Goal: Transaction & Acquisition: Purchase product/service

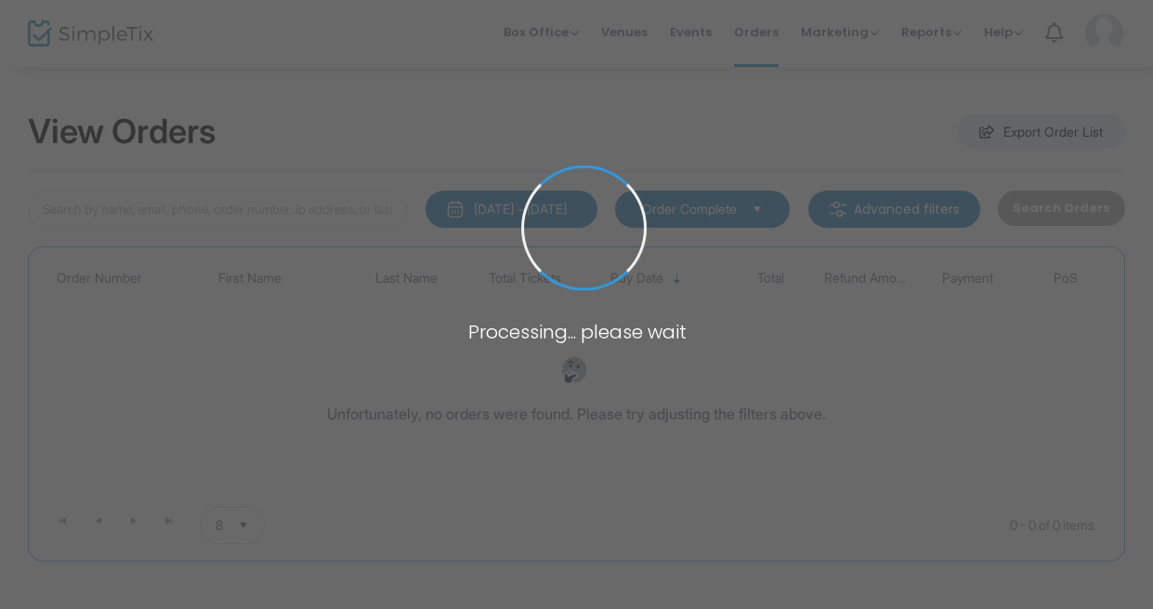
type input "mizrahi"
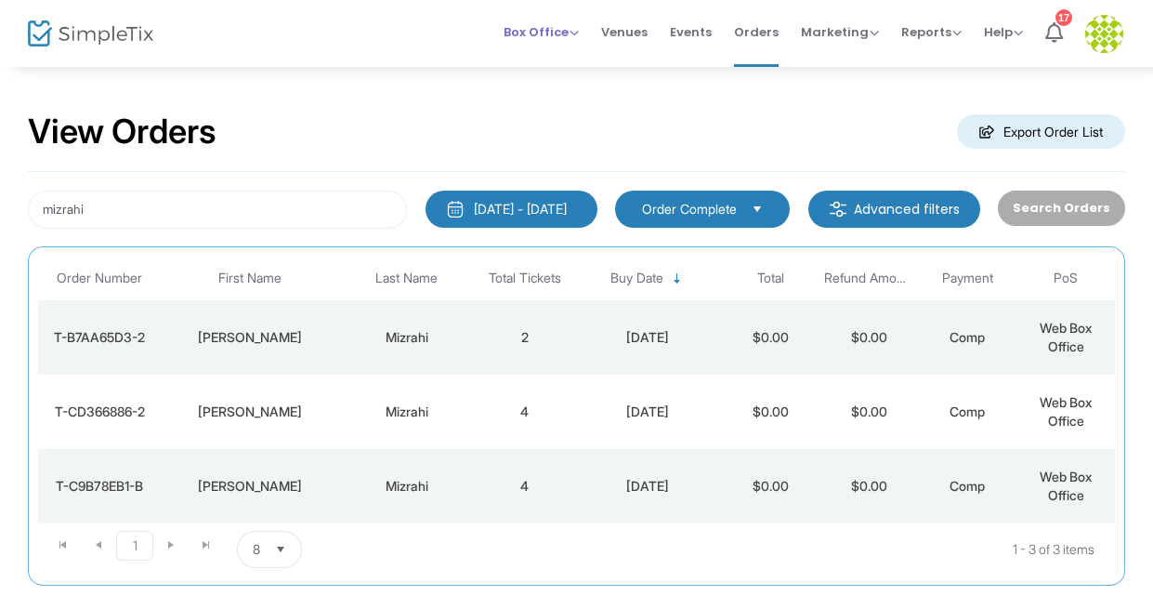
click at [518, 31] on span "Box Office" at bounding box center [541, 32] width 75 height 18
click at [532, 61] on li "Sell Tickets" at bounding box center [570, 62] width 133 height 36
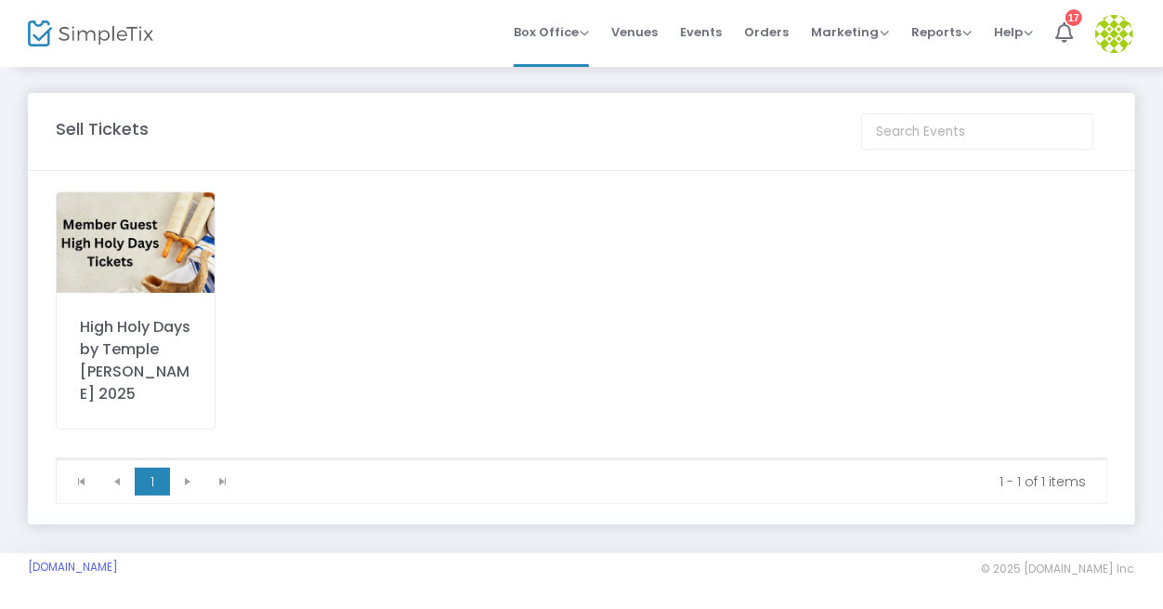
click at [160, 250] on img at bounding box center [136, 242] width 158 height 100
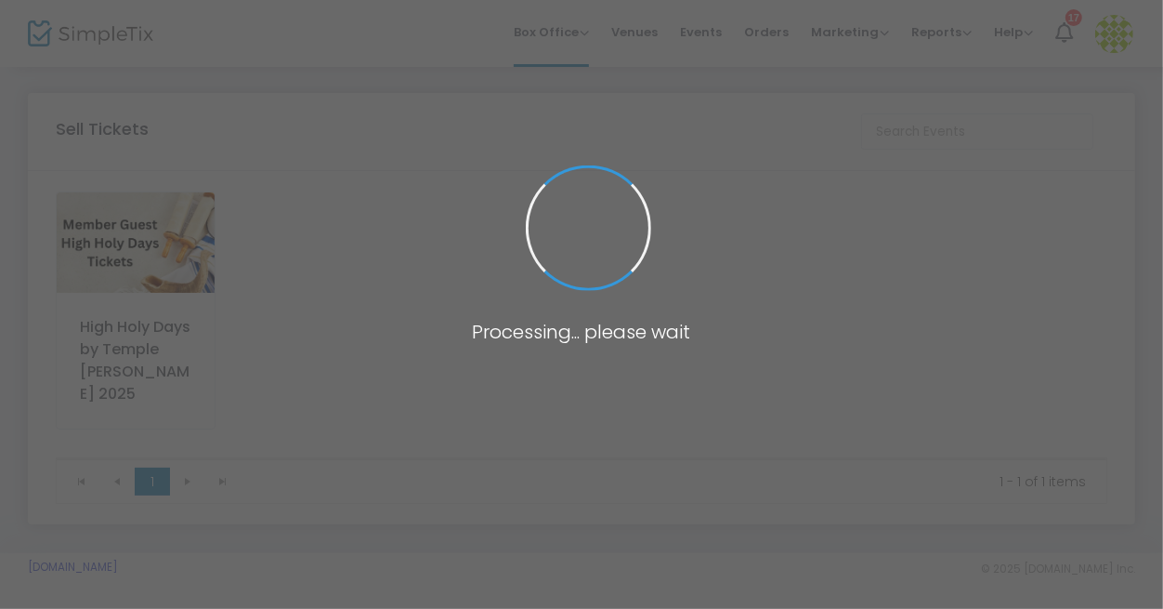
click at [160, 250] on span at bounding box center [581, 304] width 1163 height 609
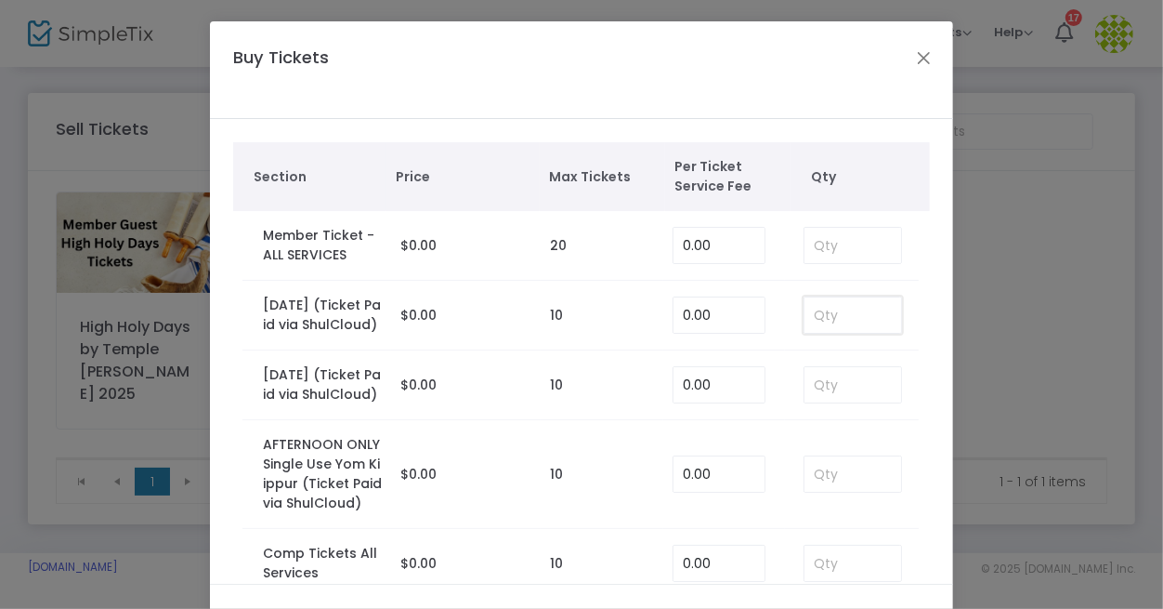
click at [831, 322] on input at bounding box center [853, 314] width 97 height 35
type input "2"
click at [812, 402] on input at bounding box center [853, 384] width 97 height 35
type input "2"
click at [1060, 421] on ngb-modal-window "Buy Tickets Section Price Max Tickets Per Ticket Service Fee Qty Member Ticket …" at bounding box center [581, 304] width 1163 height 609
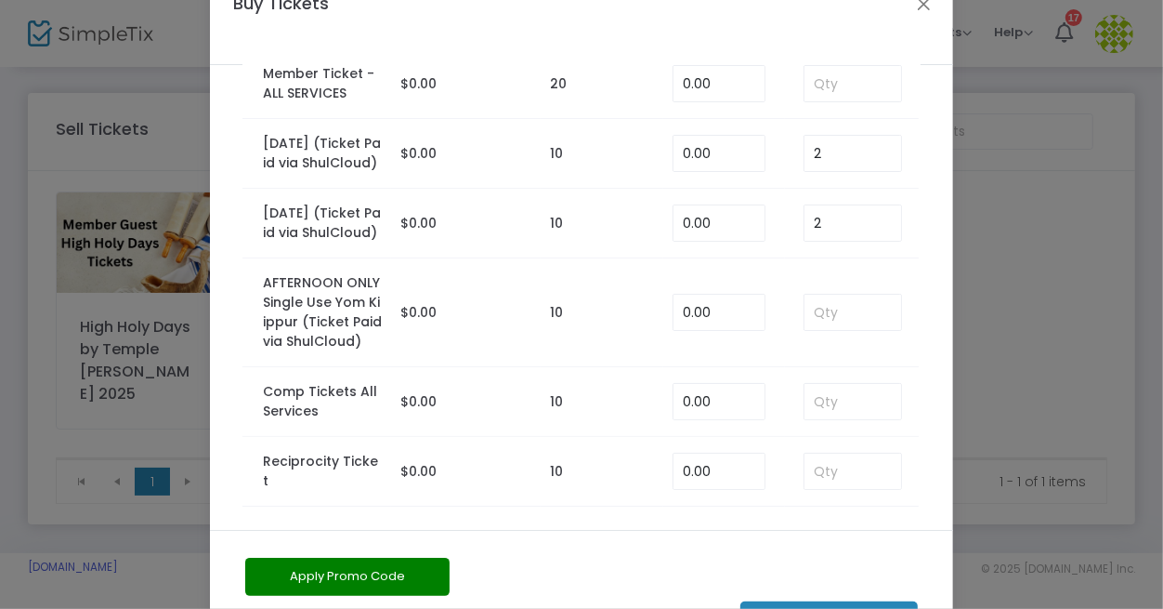
scroll to position [127, 0]
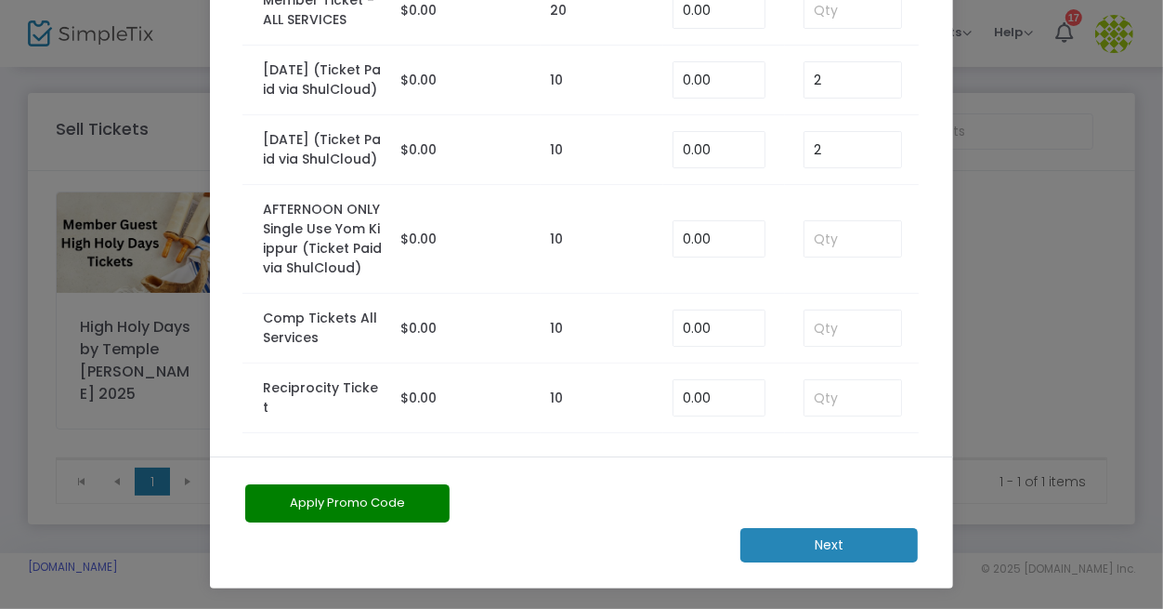
click at [851, 537] on m-button "Next" at bounding box center [829, 545] width 177 height 34
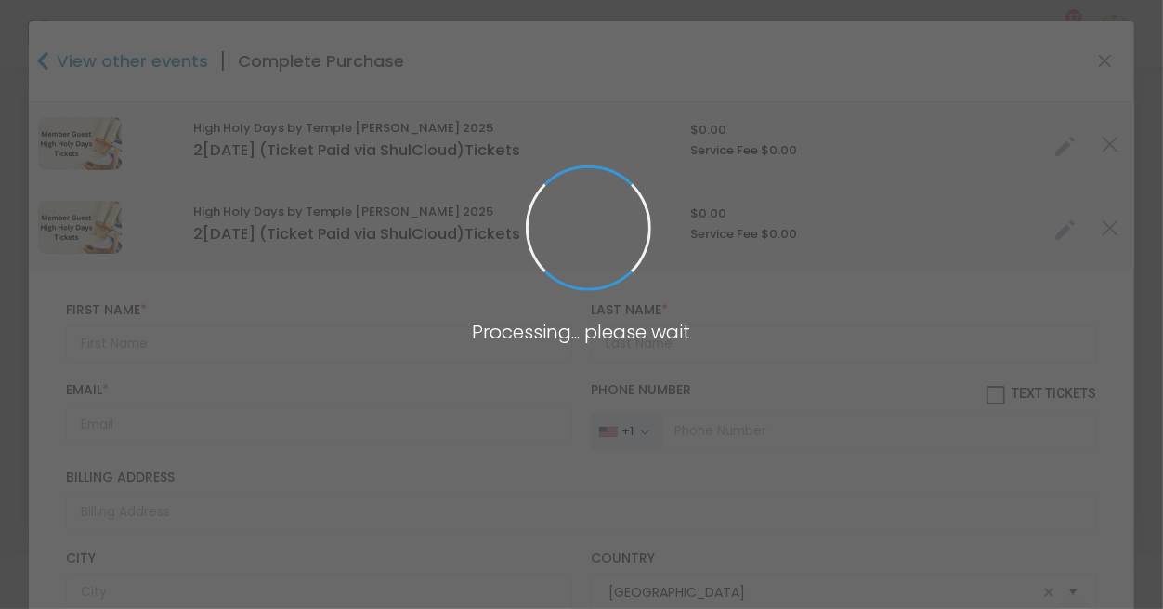
type input "[US_STATE]"
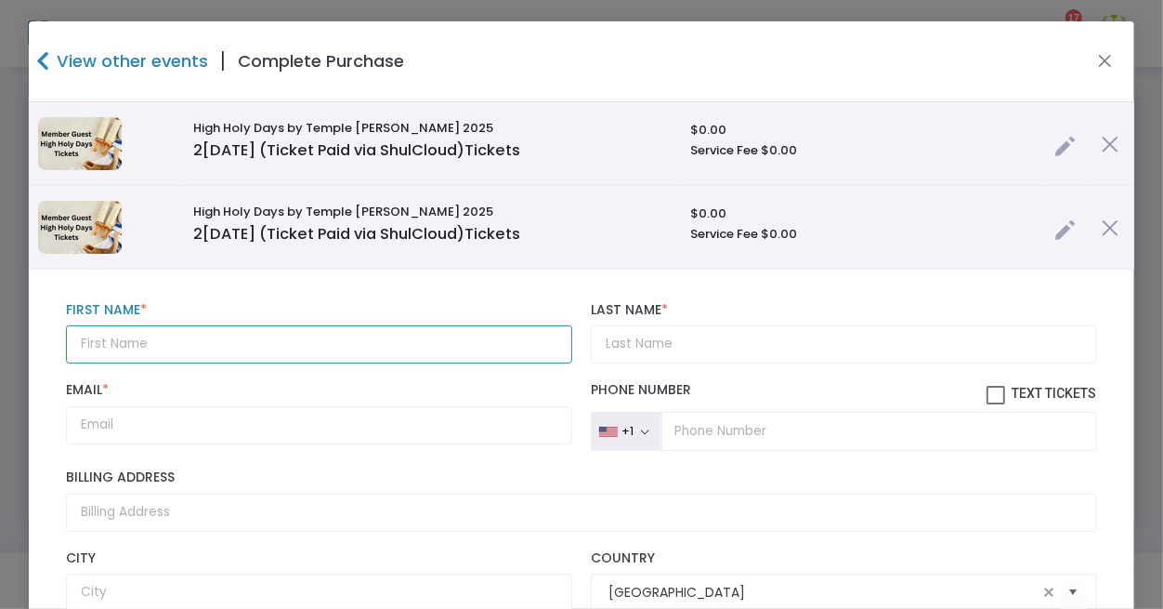
click at [106, 344] on input "text" at bounding box center [319, 344] width 506 height 38
paste input "[PERSON_NAME]"
click at [102, 344] on input "[PERSON_NAME]" at bounding box center [319, 344] width 506 height 38
click at [100, 344] on input "[PERSON_NAME]" at bounding box center [319, 344] width 506 height 38
type input "Iris"
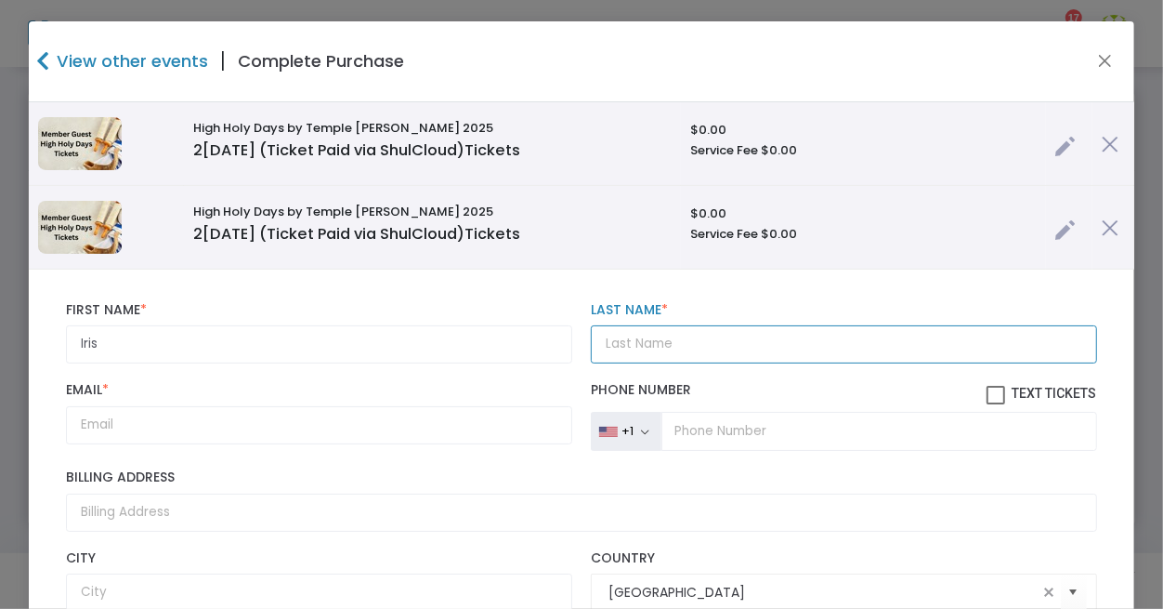
click at [627, 349] on input "Last Name *" at bounding box center [844, 344] width 506 height 38
paste input "[PERSON_NAME]"
type input "[PERSON_NAME]"
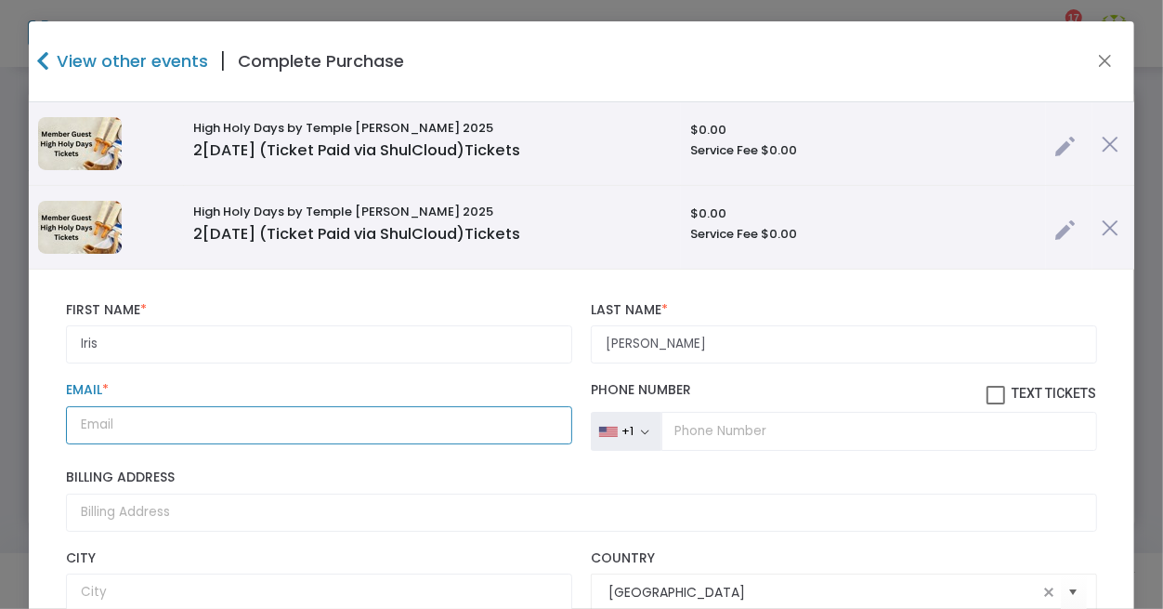
click at [139, 424] on input "Email *" at bounding box center [319, 425] width 506 height 38
paste input "[EMAIL_ADDRESS][DOMAIN_NAME] [PHONE_NUMBER] [PERSON_NAME]"
click at [271, 423] on input "[EMAIL_ADDRESS][DOMAIN_NAME] [PHONE_NUMBER] [PERSON_NAME]" at bounding box center [319, 425] width 506 height 38
drag, startPoint x: 240, startPoint y: 419, endPoint x: 325, endPoint y: 419, distance: 85.5
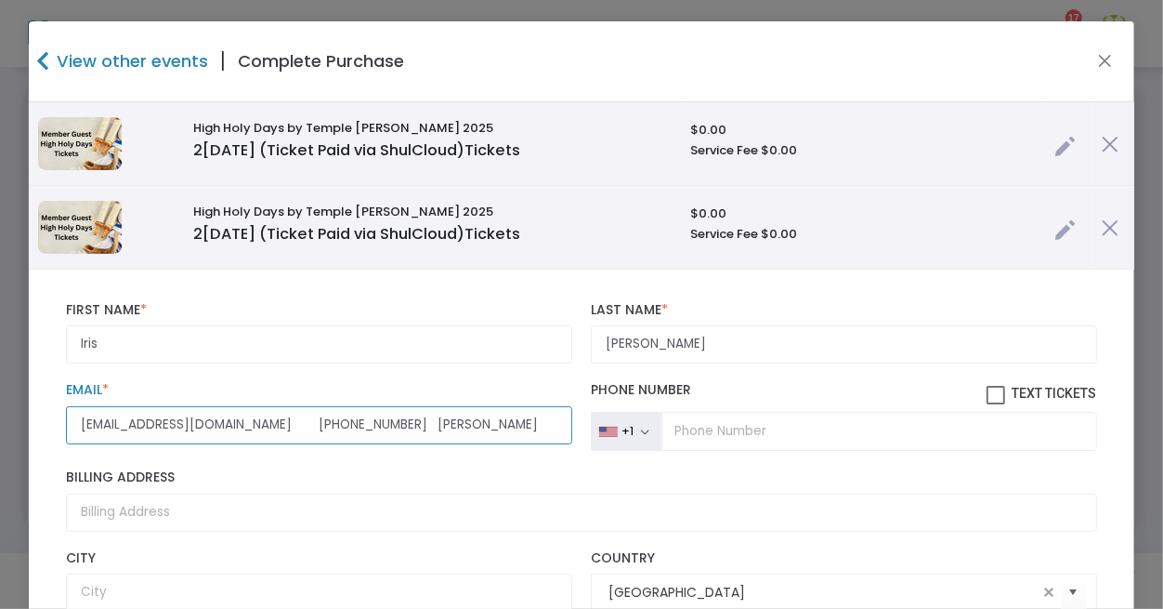
click at [325, 419] on input "[EMAIL_ADDRESS][DOMAIN_NAME] [PHONE_NUMBER] [PERSON_NAME]" at bounding box center [319, 425] width 506 height 38
type input "[EMAIL_ADDRESS][DOMAIN_NAME] [PERSON_NAME]"
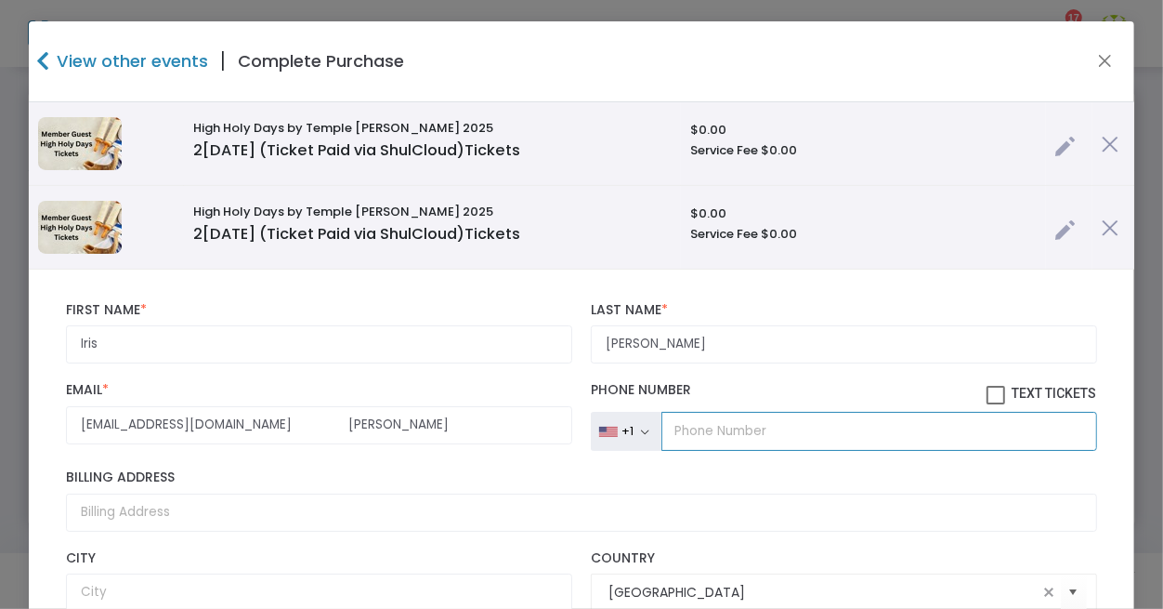
click at [756, 431] on input "tel" at bounding box center [880, 431] width 436 height 39
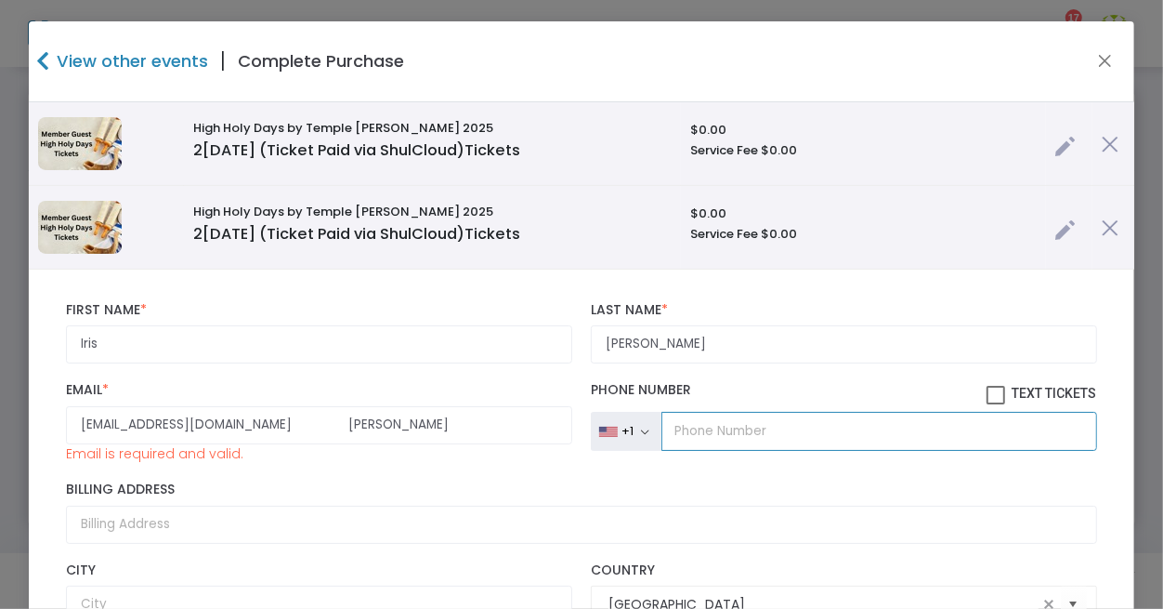
paste input "[PHONE_NUMBER]"
type input "[PHONE_NUMBER]"
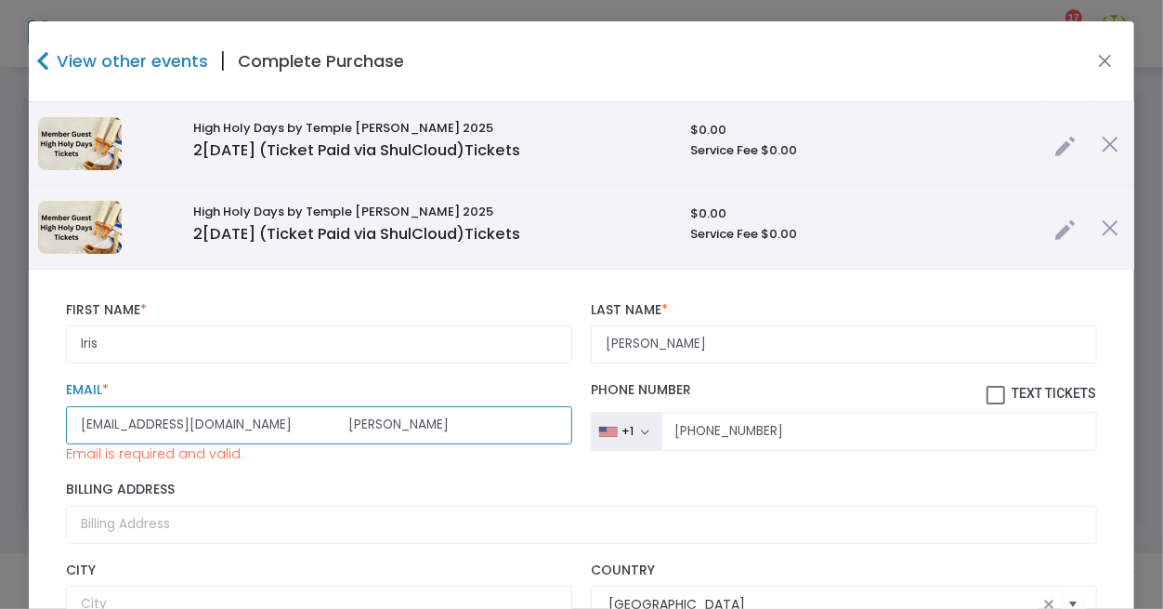
drag, startPoint x: 269, startPoint y: 422, endPoint x: 432, endPoint y: 420, distance: 163.6
click at [432, 420] on input "[EMAIL_ADDRESS][DOMAIN_NAME] [PERSON_NAME]" at bounding box center [319, 425] width 506 height 38
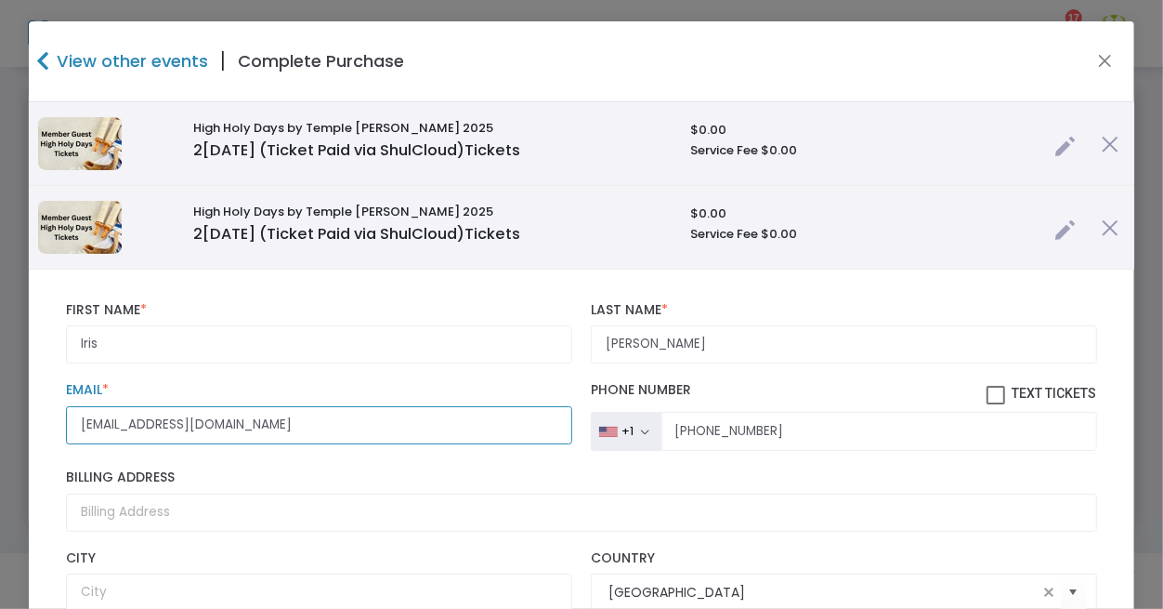
type input "[EMAIL_ADDRESS][DOMAIN_NAME]"
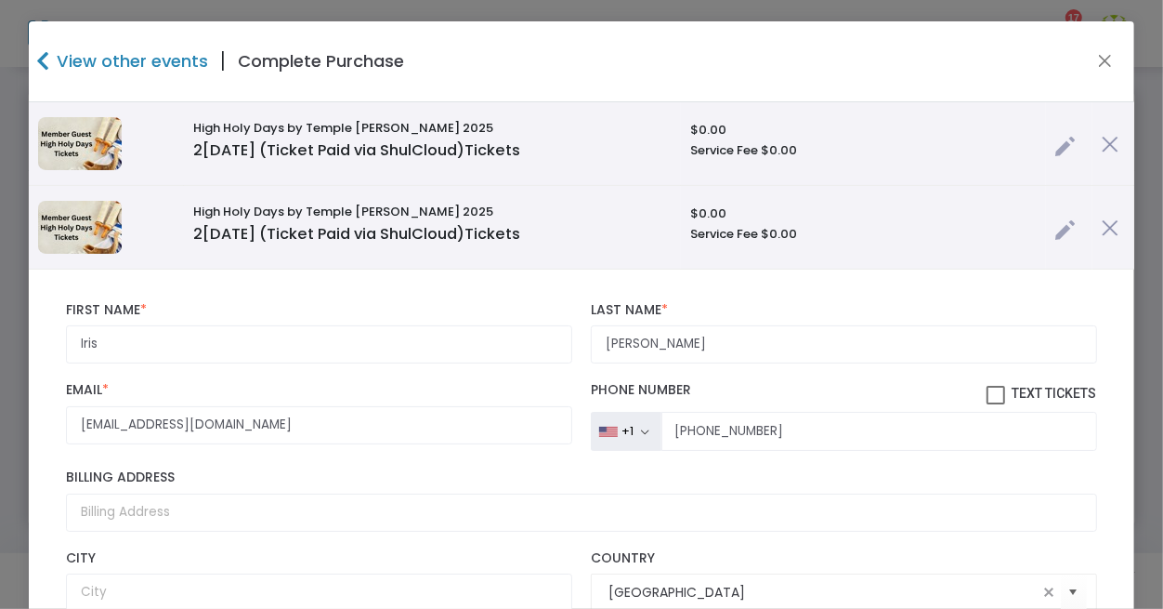
click at [987, 390] on span at bounding box center [996, 395] width 19 height 19
click at [995, 404] on input "Text Tickets" at bounding box center [995, 404] width 1 height 1
checkbox input "true"
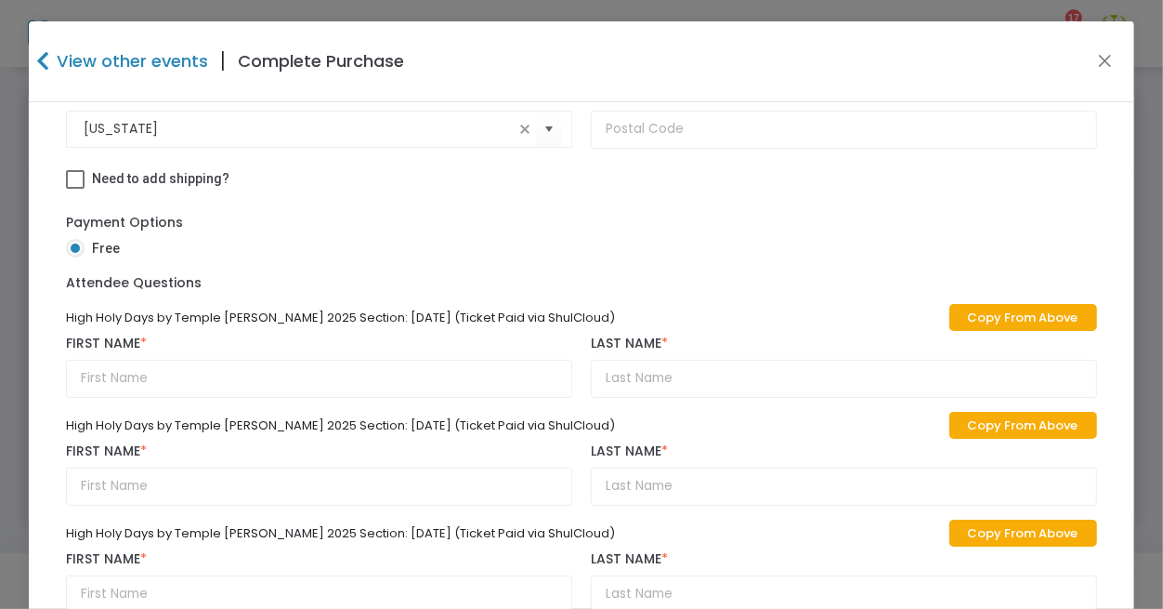
scroll to position [209, 0]
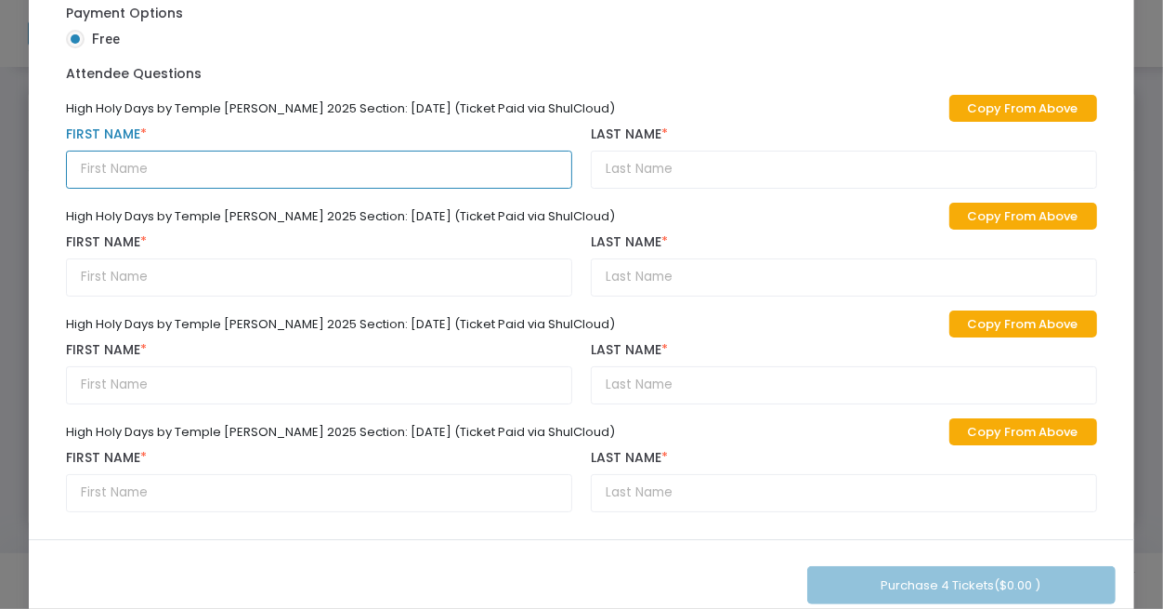
click at [112, 164] on input "text" at bounding box center [319, 170] width 506 height 38
paste input "[PERSON_NAME] [PERSON_NAME]"
click at [243, 162] on input "[PERSON_NAME] [PERSON_NAME]" at bounding box center [319, 170] width 506 height 38
type input "[PERSON_NAME]"
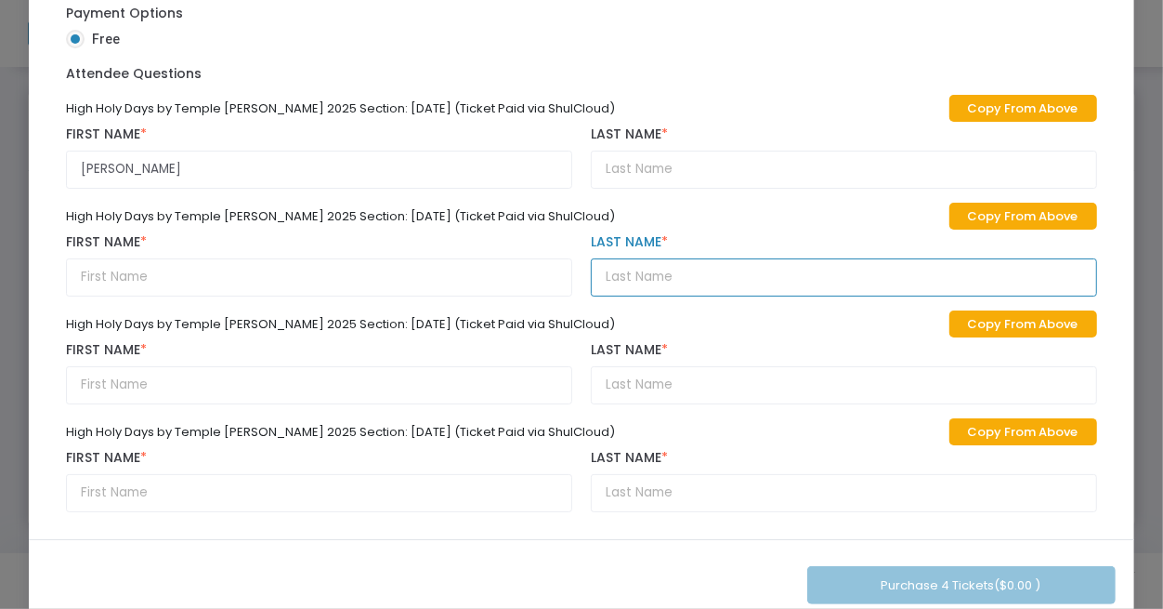
click at [677, 273] on input "text" at bounding box center [844, 277] width 506 height 38
paste input "[PERSON_NAME]"
type input "[PERSON_NAME]"
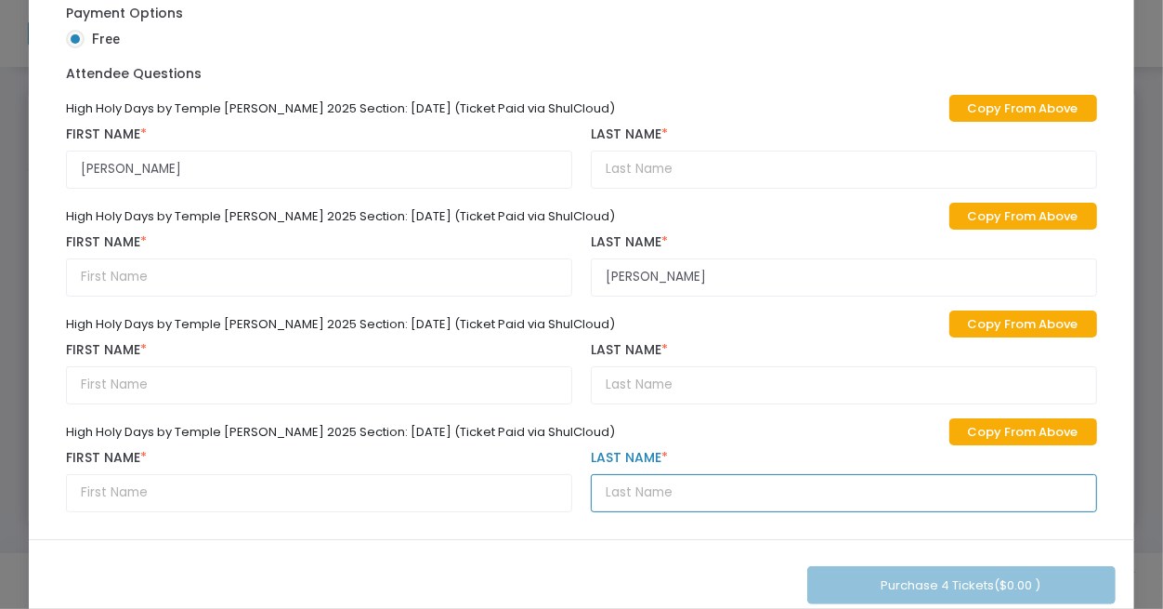
click at [651, 489] on input "text" at bounding box center [844, 493] width 506 height 38
paste input "[PERSON_NAME]"
type input "[PERSON_NAME]"
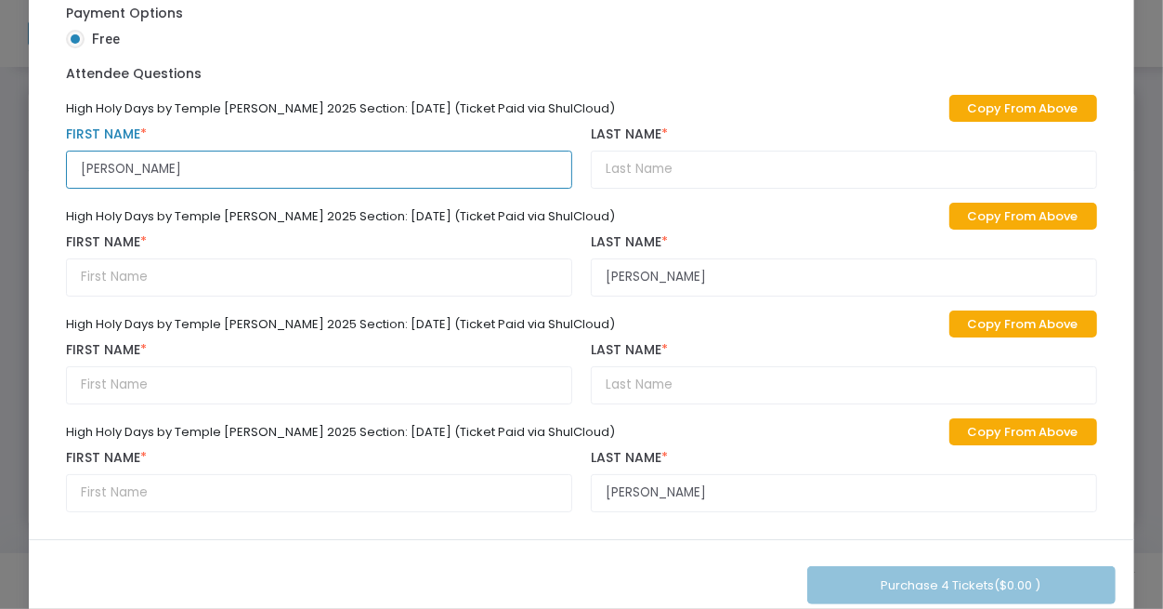
click at [190, 165] on input "[PERSON_NAME]" at bounding box center [319, 170] width 506 height 38
type input "[PERSON_NAME]"
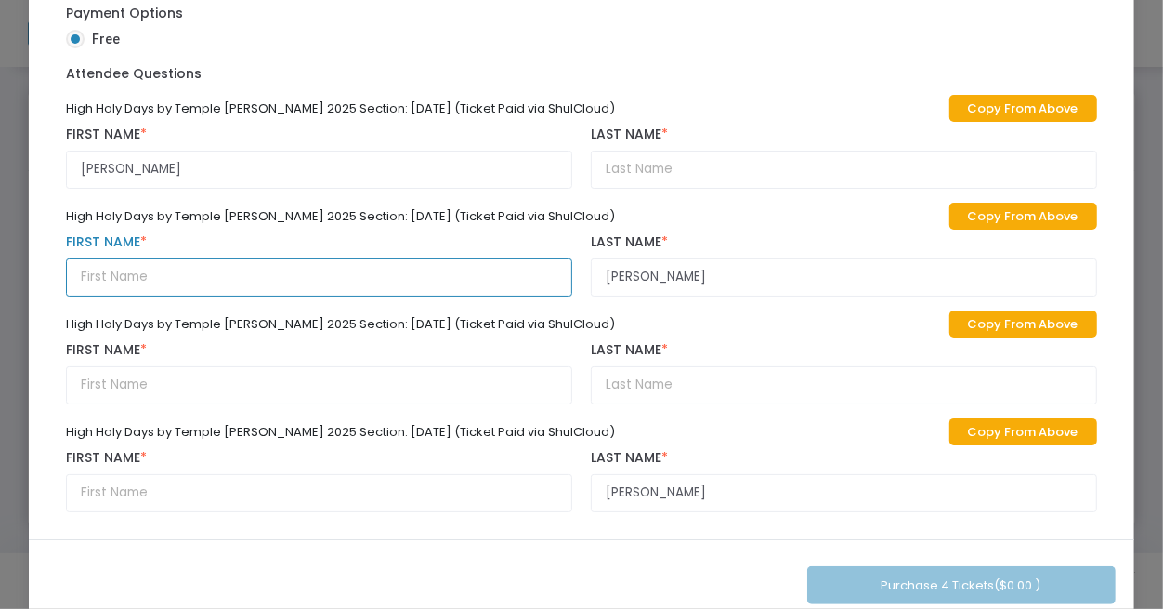
click at [112, 277] on input "text" at bounding box center [319, 277] width 506 height 38
paste input "[PERSON_NAME]"
type input "[PERSON_NAME]"
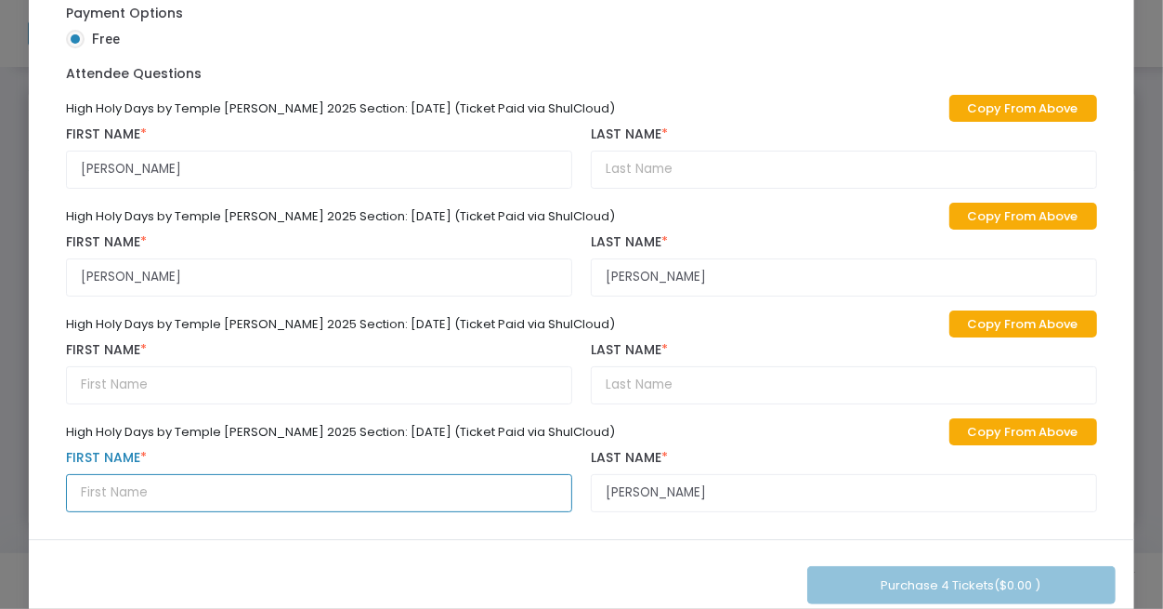
click at [101, 491] on input "text" at bounding box center [319, 493] width 506 height 38
paste input "[PERSON_NAME]"
type input "[PERSON_NAME]"
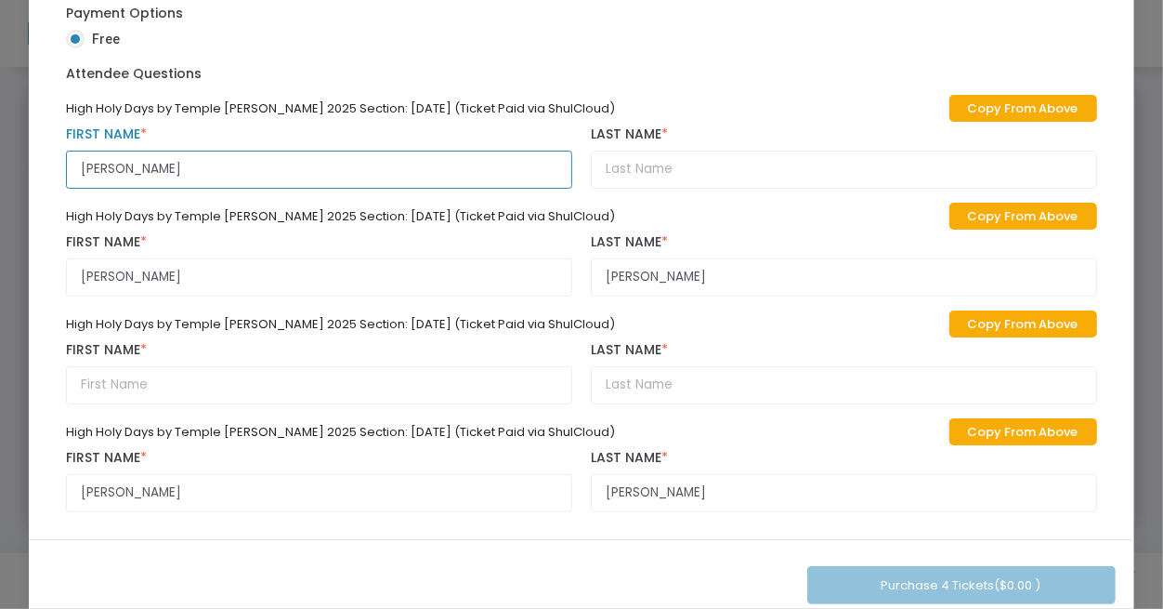
click at [129, 161] on input "[PERSON_NAME]" at bounding box center [319, 170] width 506 height 38
type input "[PERSON_NAME]"
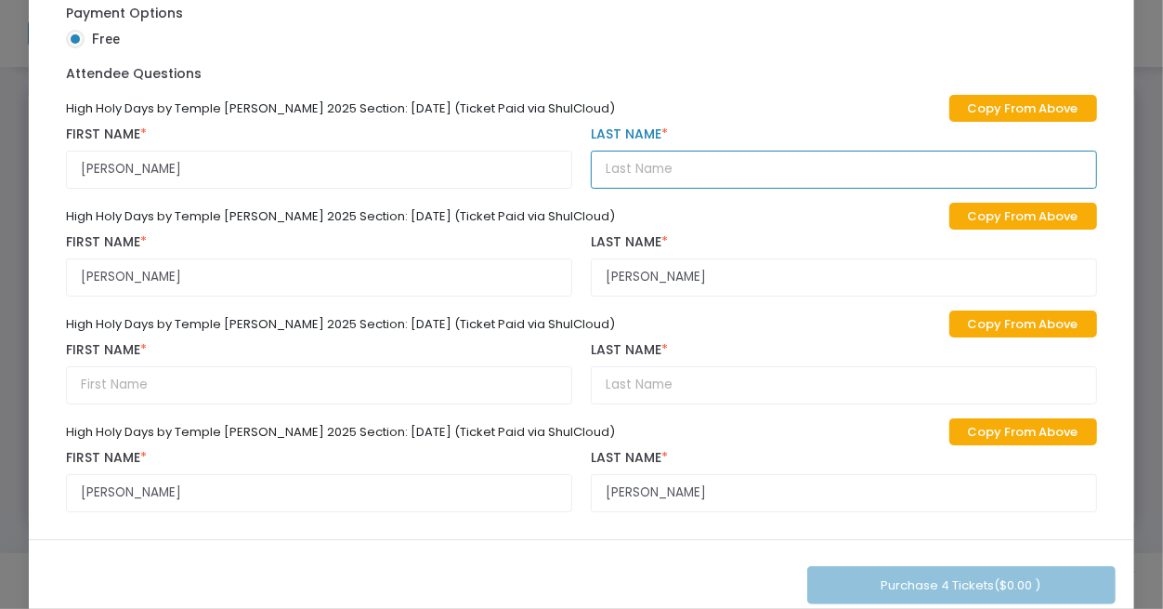
click at [626, 165] on input "text" at bounding box center [844, 170] width 506 height 38
paste input "[PERSON_NAME]"
type input "[PERSON_NAME]"
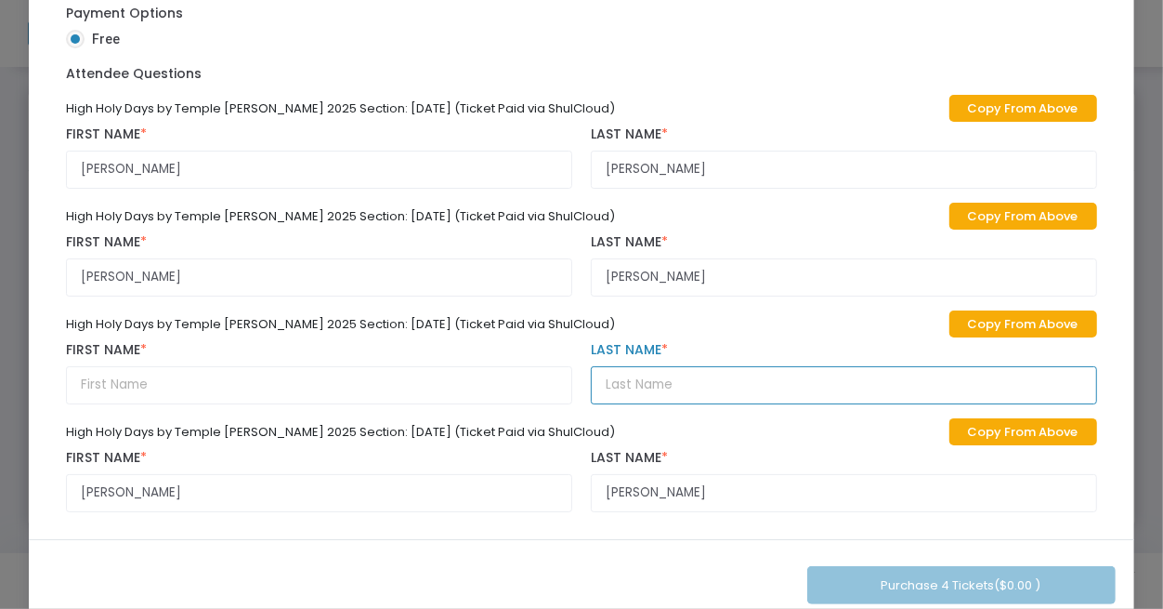
click at [660, 380] on input "text" at bounding box center [844, 385] width 506 height 38
paste input "[PERSON_NAME]"
type input "[PERSON_NAME]"
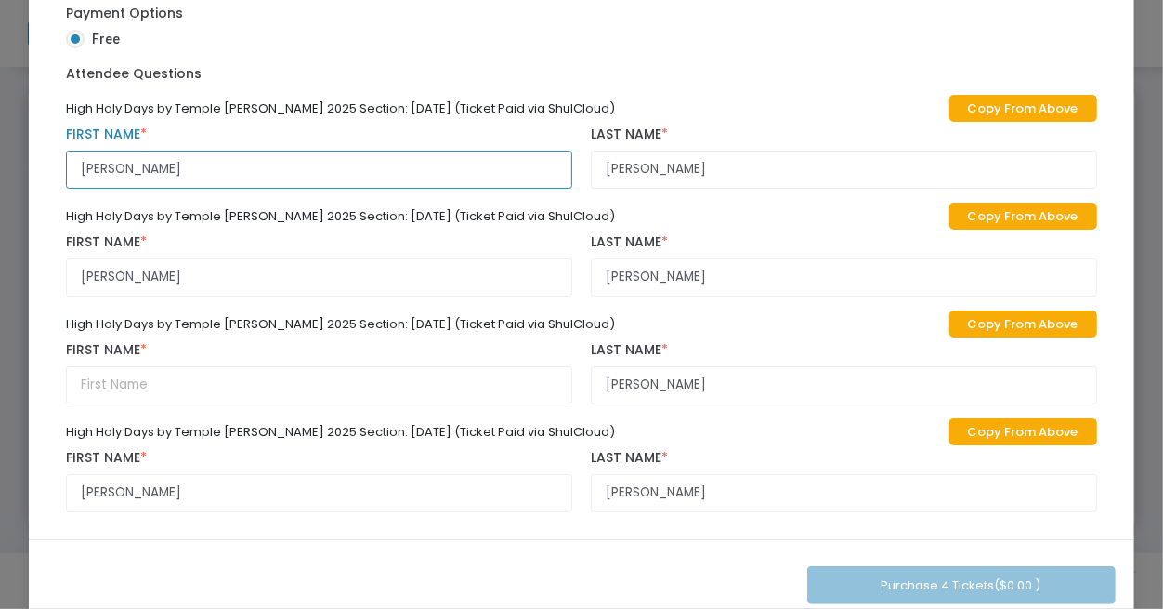
click at [104, 167] on input "[PERSON_NAME]" at bounding box center [319, 170] width 506 height 38
click at [103, 167] on input "[PERSON_NAME]" at bounding box center [319, 170] width 506 height 38
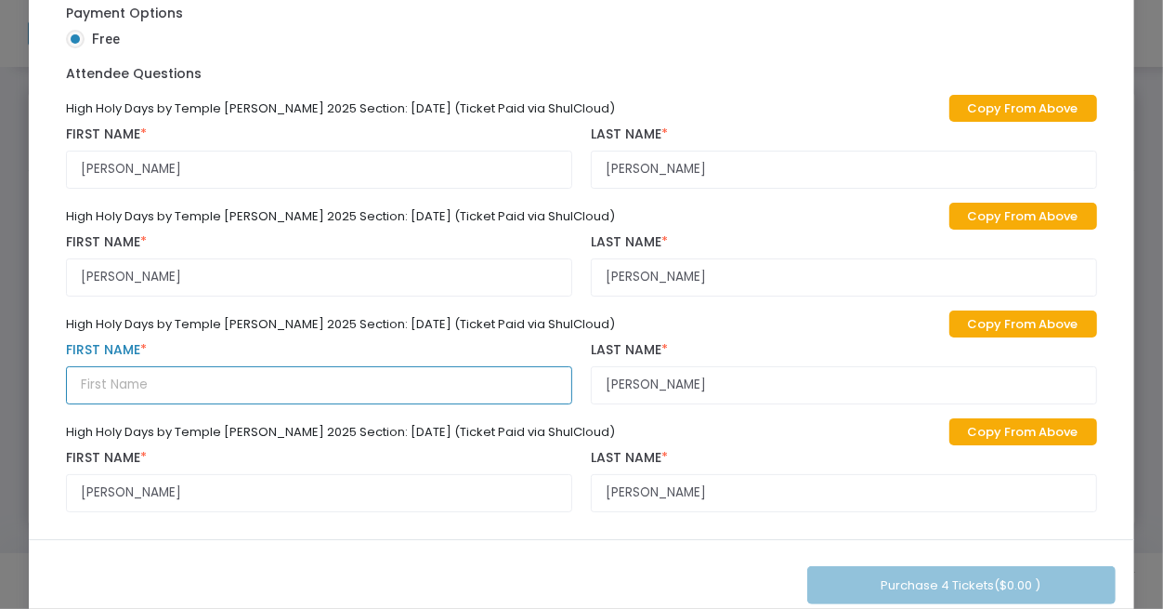
click at [96, 385] on input "text" at bounding box center [319, 385] width 506 height 38
paste input "[PERSON_NAME]"
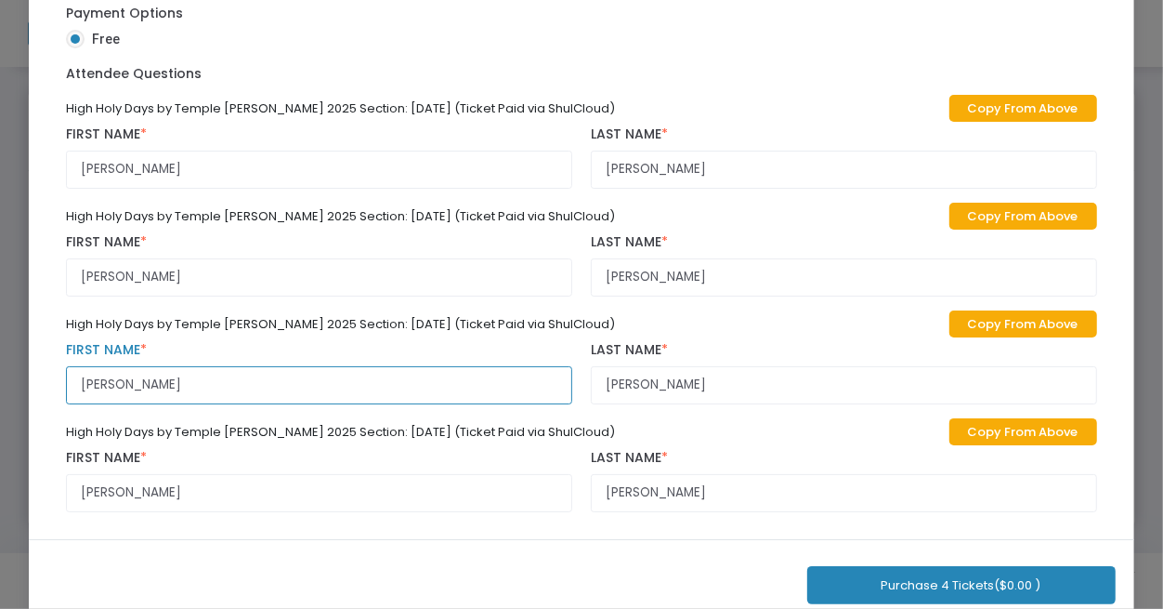
type input "[PERSON_NAME]"
click at [851, 579] on button "Purchase 4 Tickets ($0.00 )" at bounding box center [962, 585] width 309 height 38
